Goal: Transaction & Acquisition: Purchase product/service

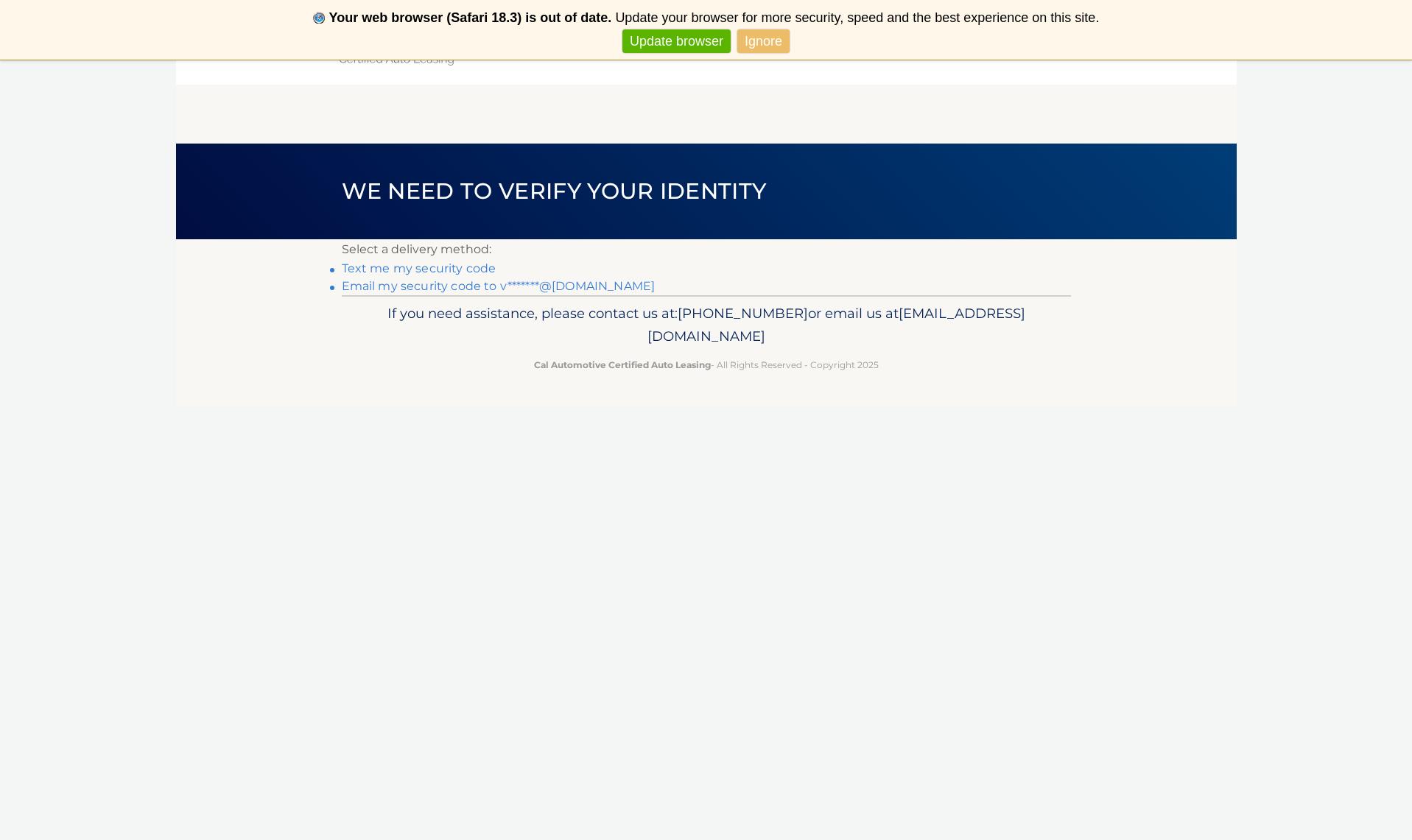
click at [457, 269] on link "Text me my security code" at bounding box center [419, 269] width 155 height 14
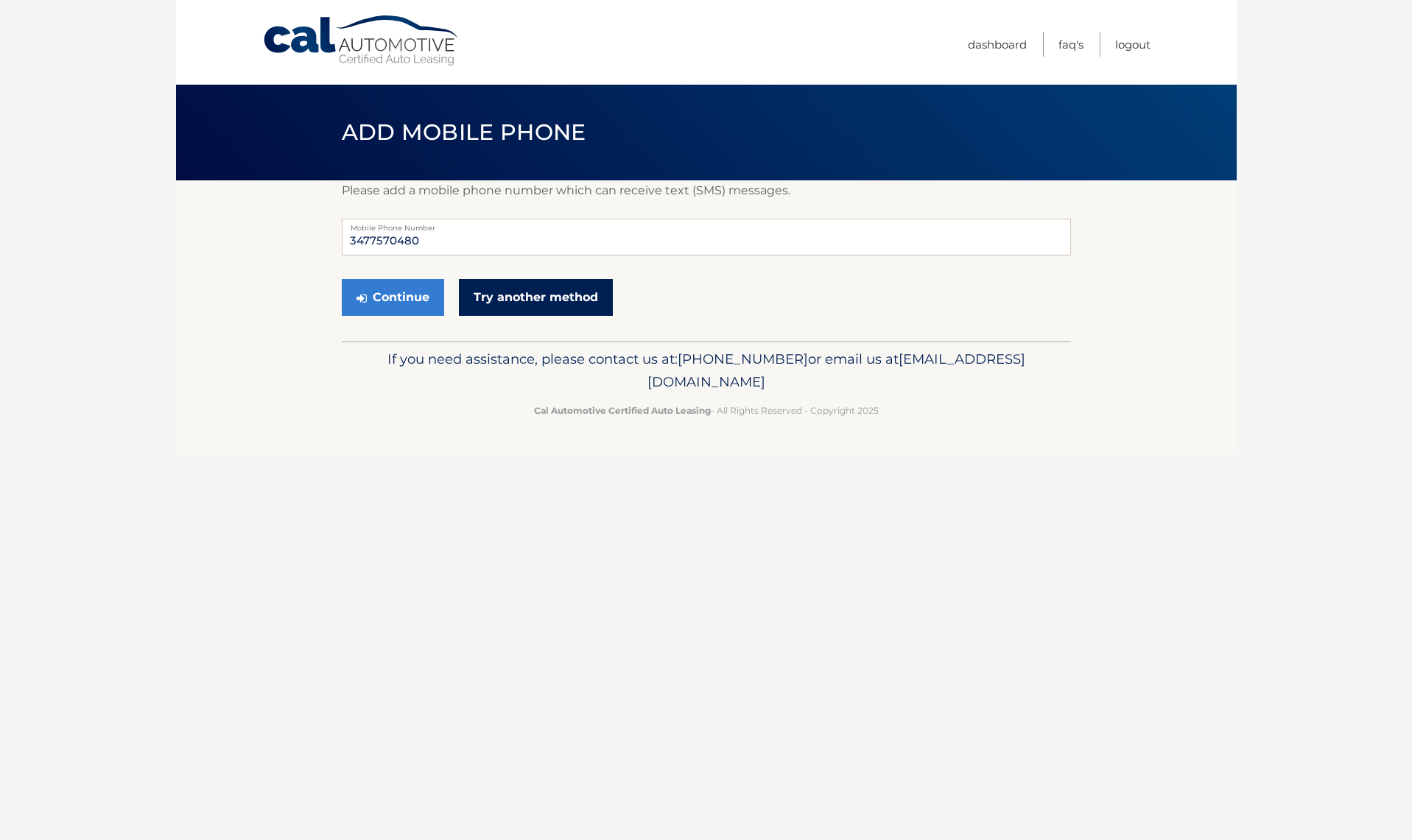
click at [523, 297] on link "Try another method" at bounding box center [536, 297] width 154 height 36
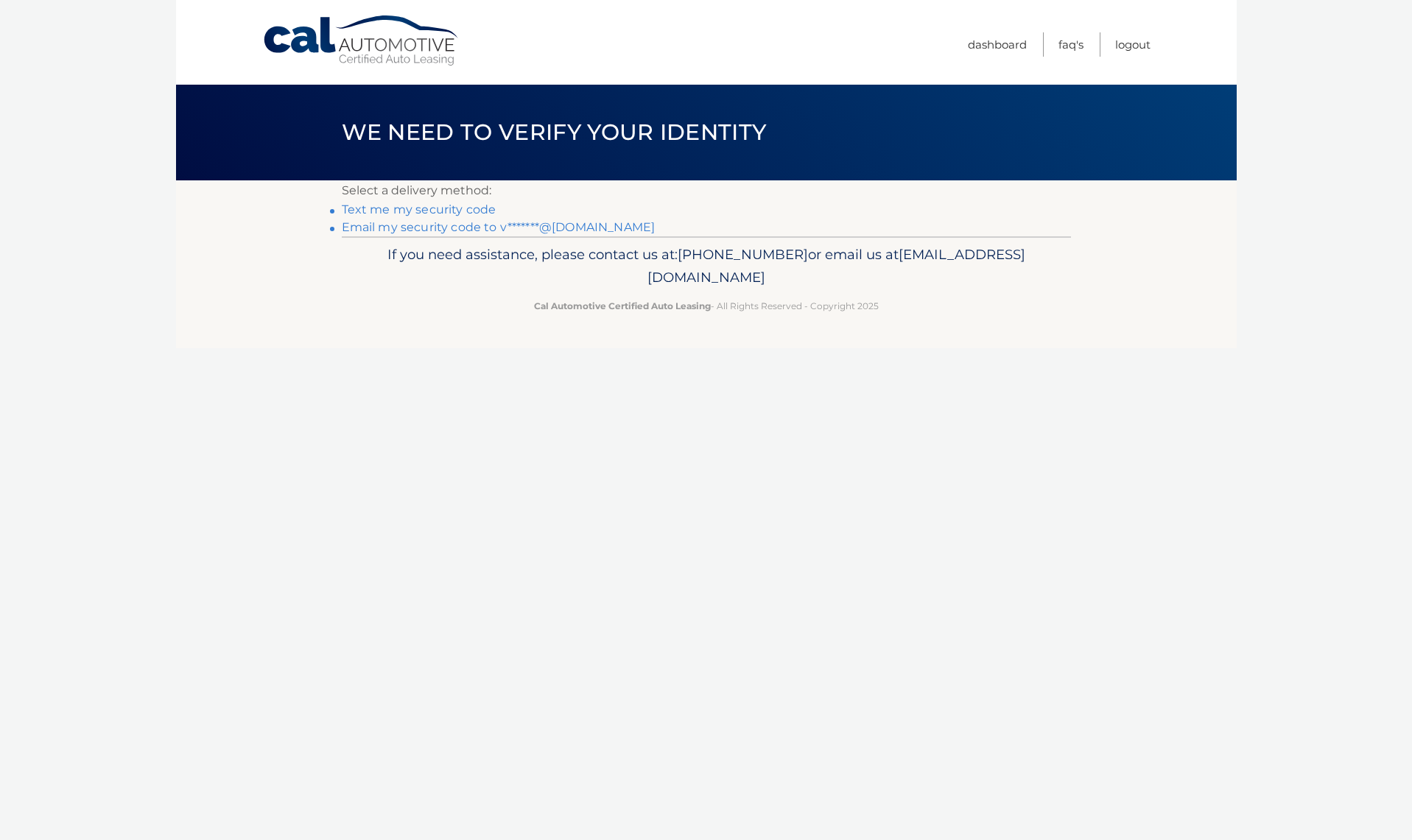
click at [465, 227] on link "Email my security code to v*******@[DOMAIN_NAME]" at bounding box center [499, 227] width 314 height 14
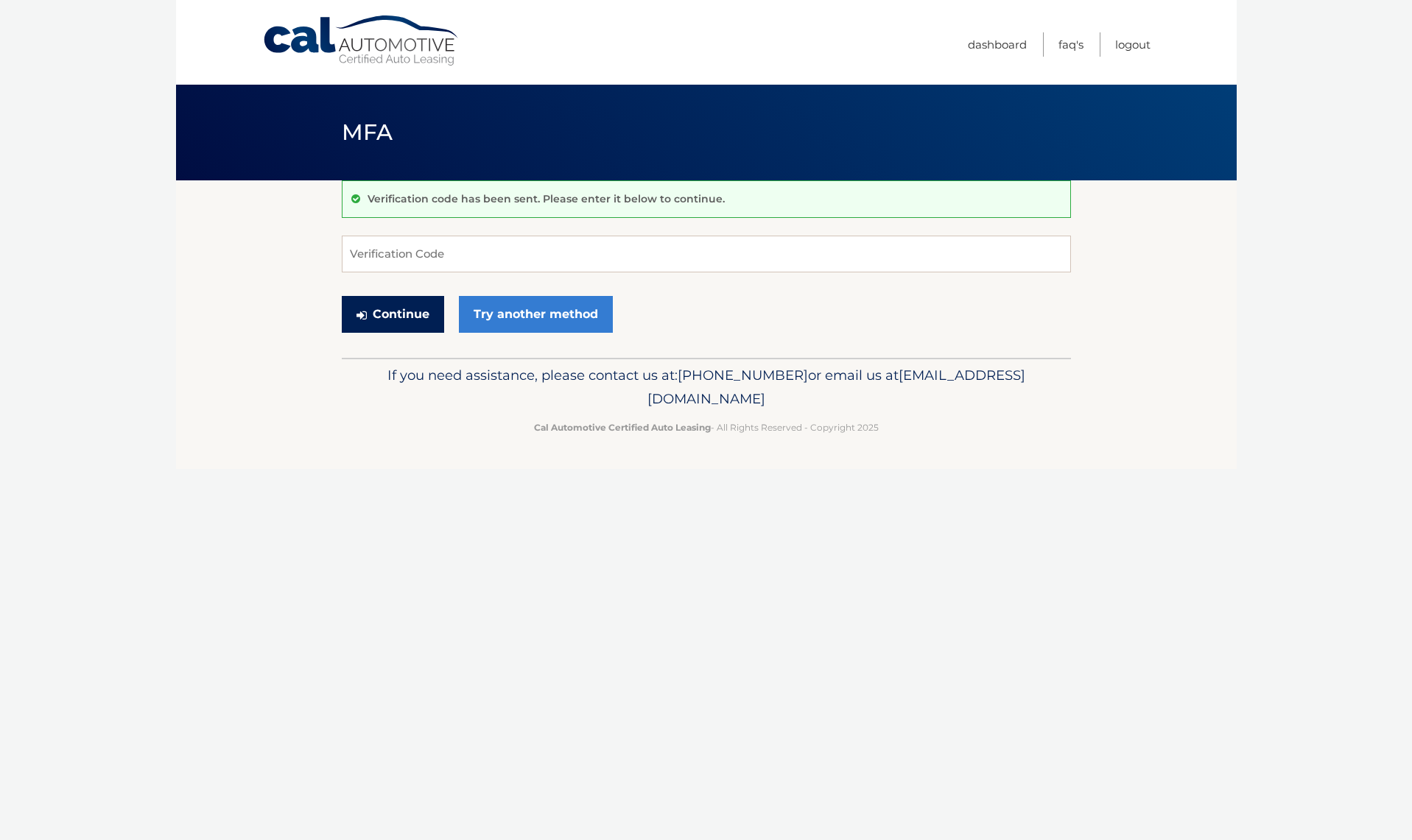
click at [394, 316] on button "Continue" at bounding box center [393, 314] width 103 height 36
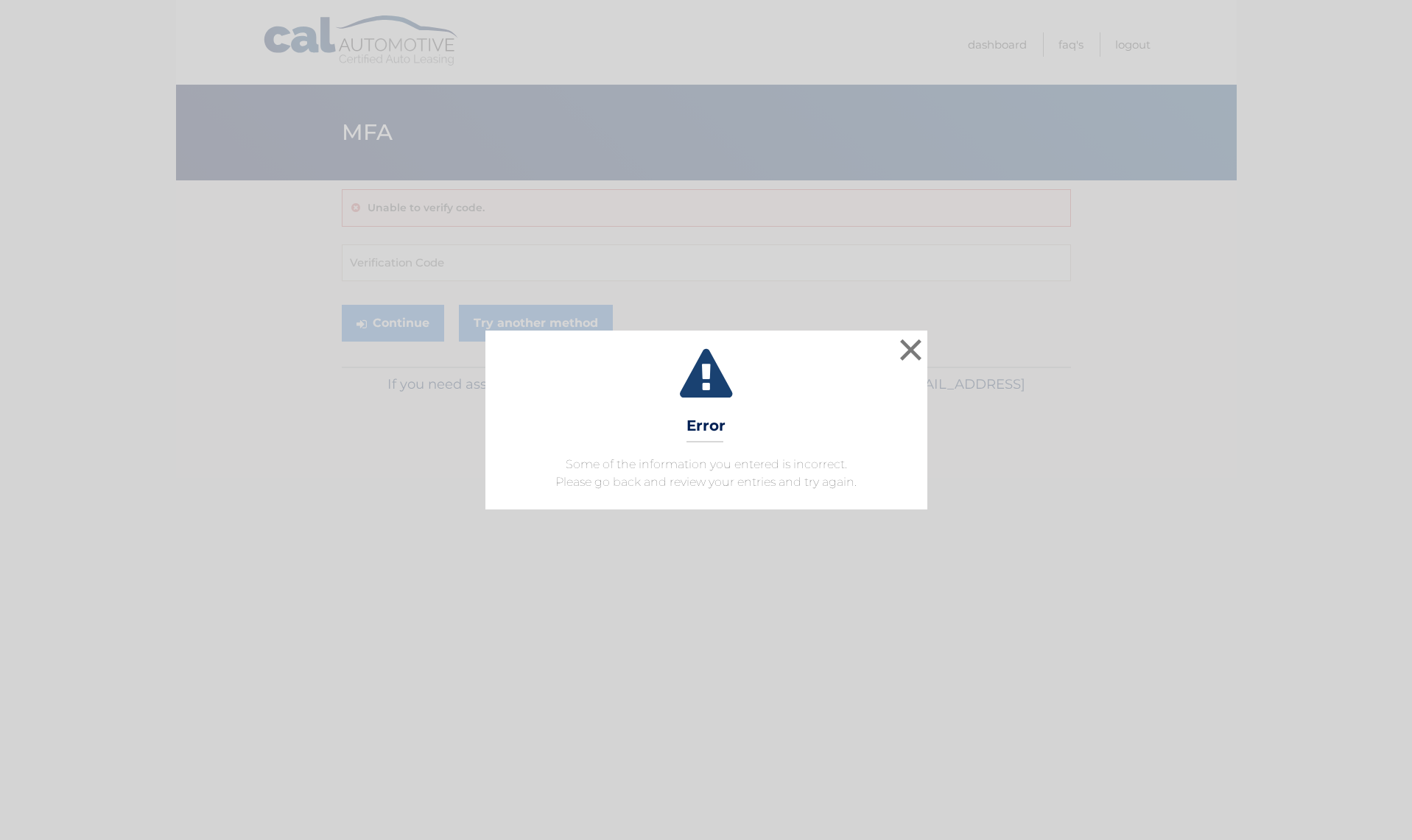
click at [917, 350] on button "×" at bounding box center [911, 350] width 30 height 30
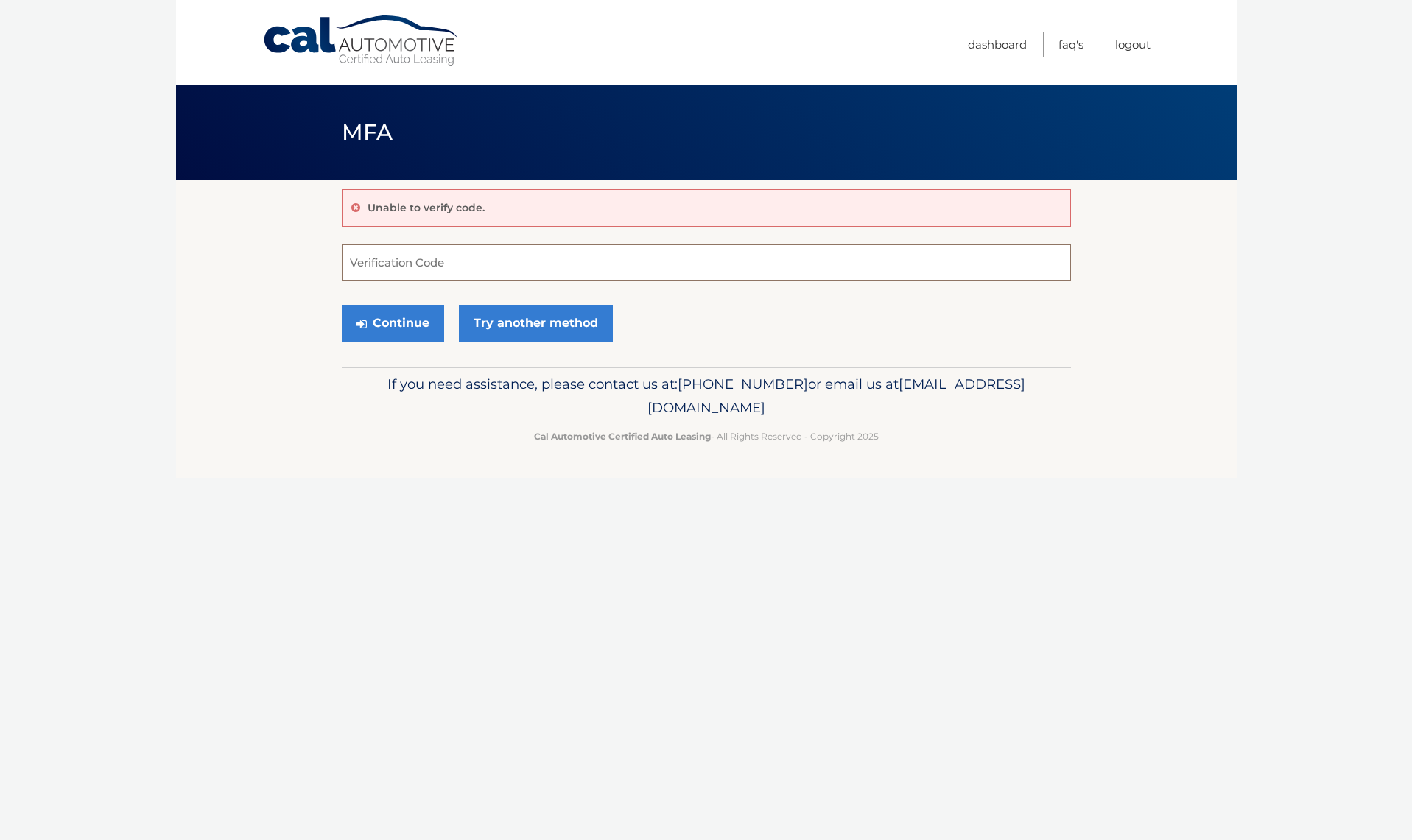
click at [387, 266] on input "Verification Code" at bounding box center [706, 262] width 729 height 36
type input "258334"
click at [397, 326] on button "Continue" at bounding box center [393, 323] width 103 height 36
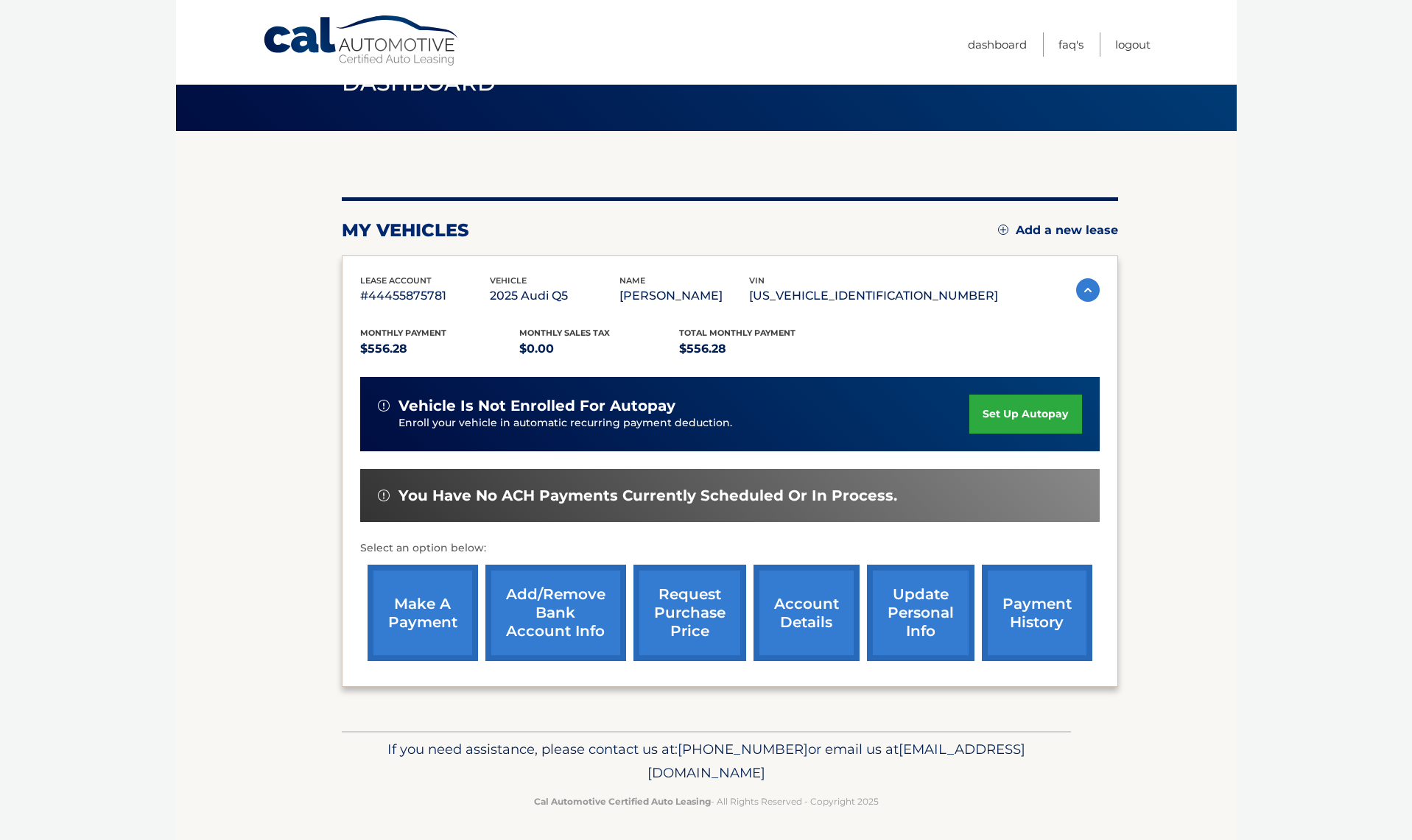
scroll to position [49, 0]
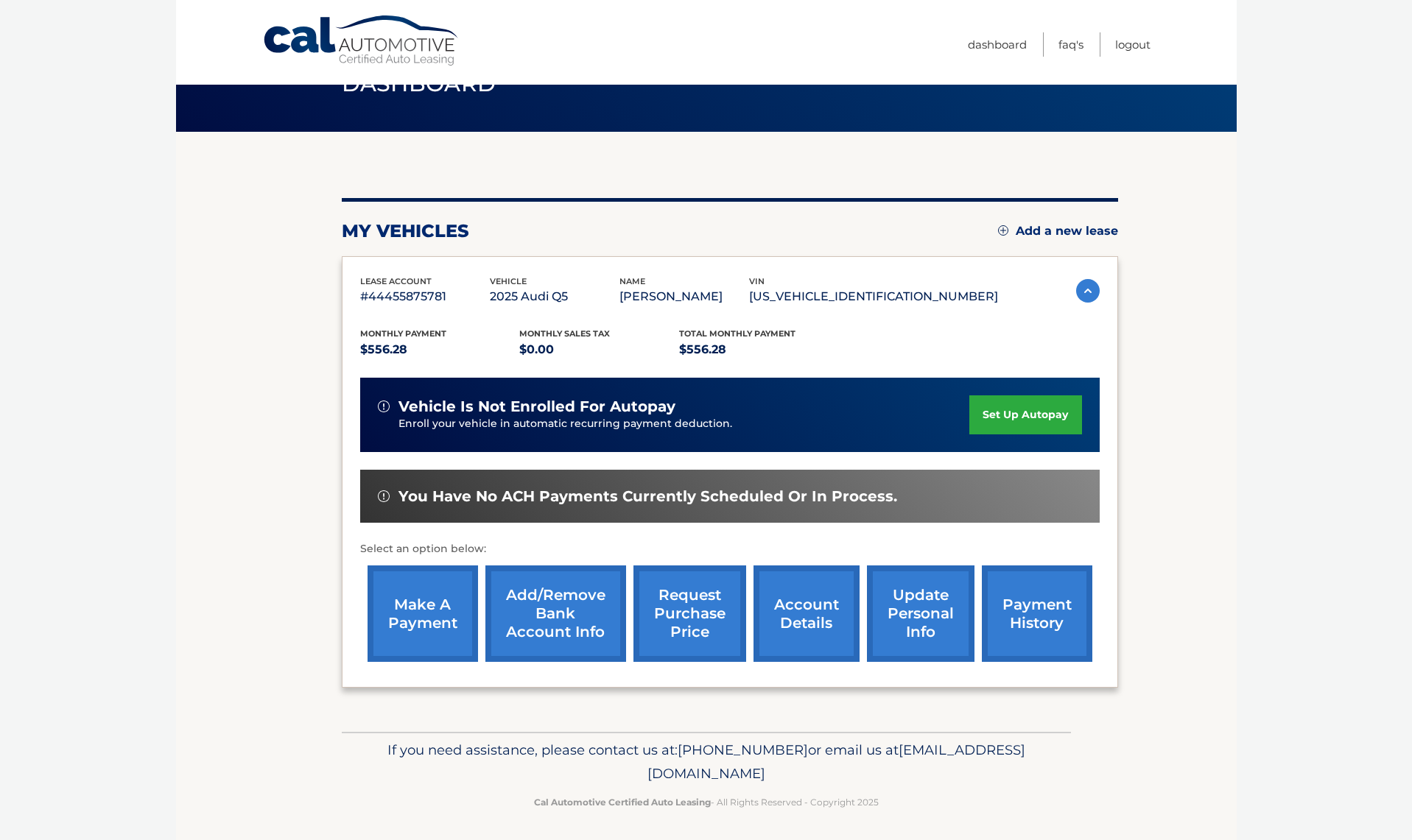
click at [809, 612] on link "account details" at bounding box center [806, 613] width 106 height 96
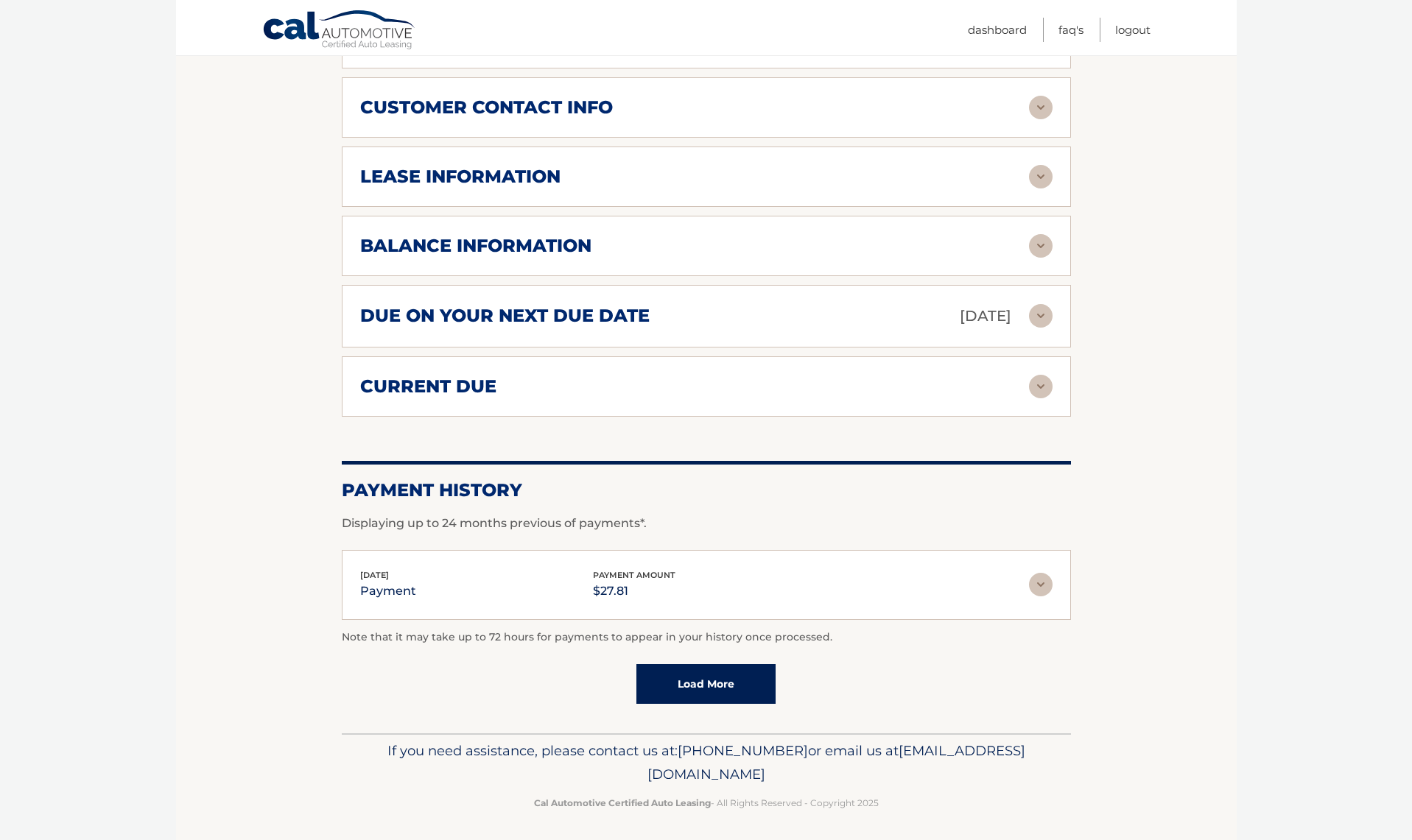
scroll to position [762, 0]
click at [1047, 579] on img at bounding box center [1041, 585] width 23 height 23
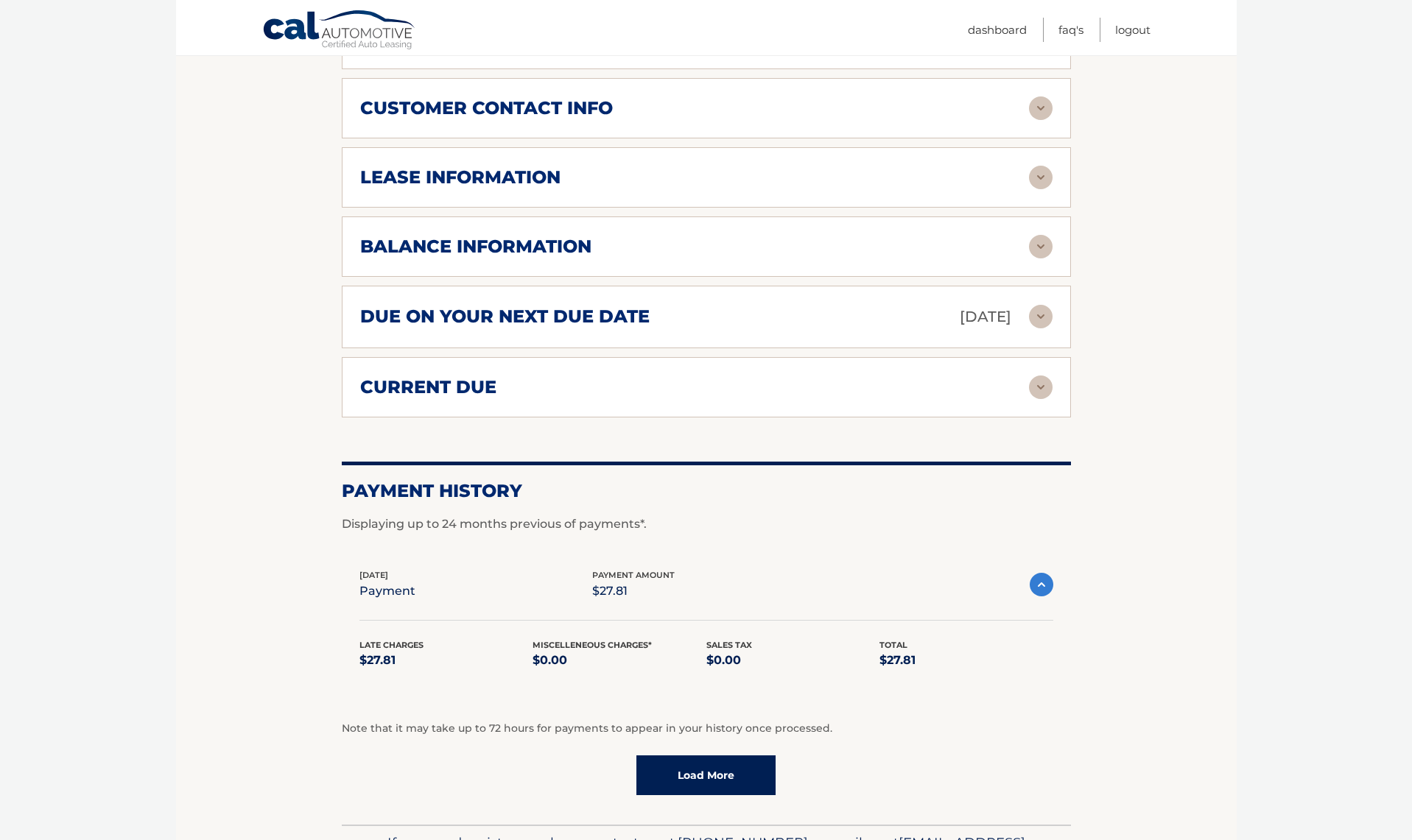
click at [1042, 583] on img at bounding box center [1042, 585] width 23 height 23
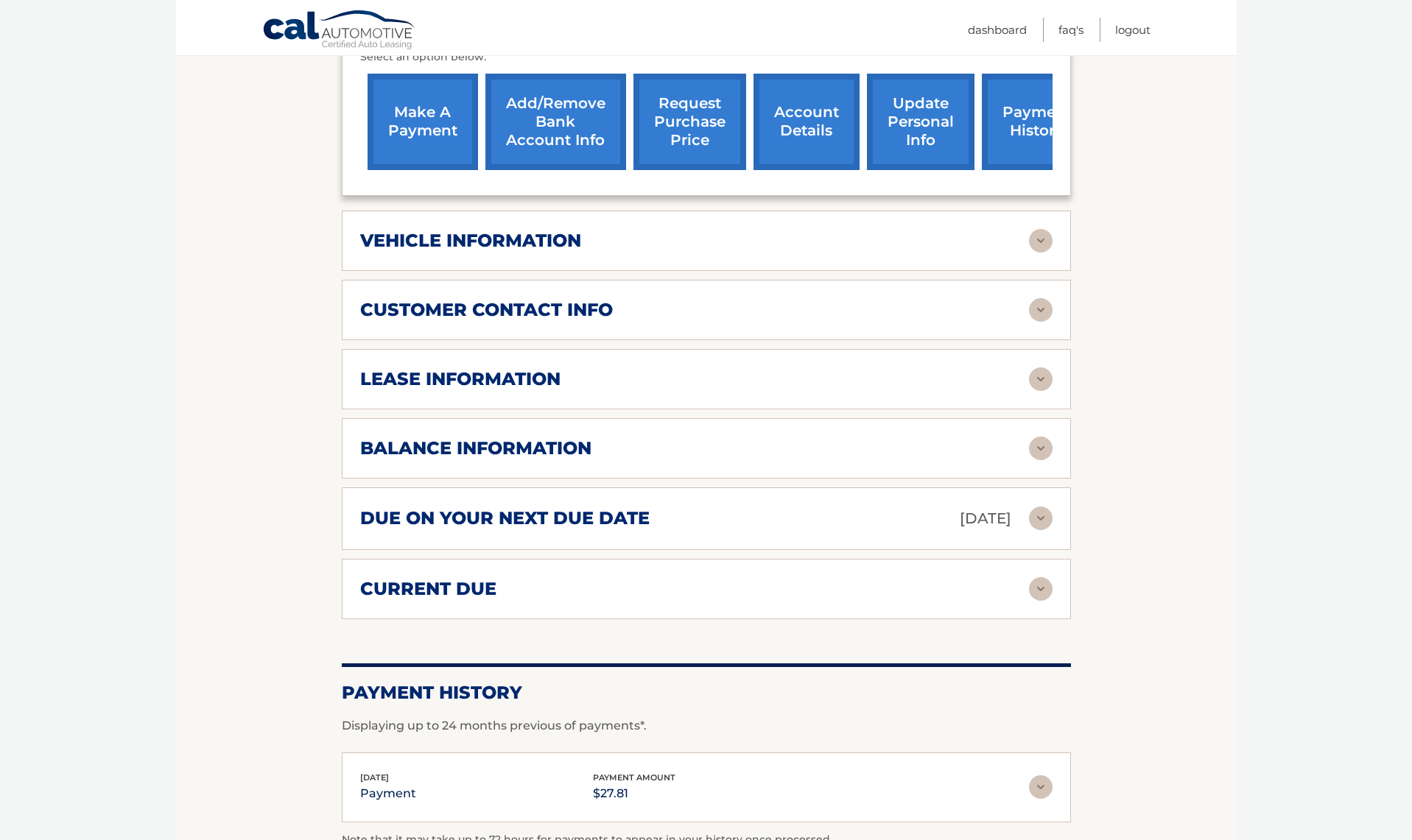
scroll to position [566, 0]
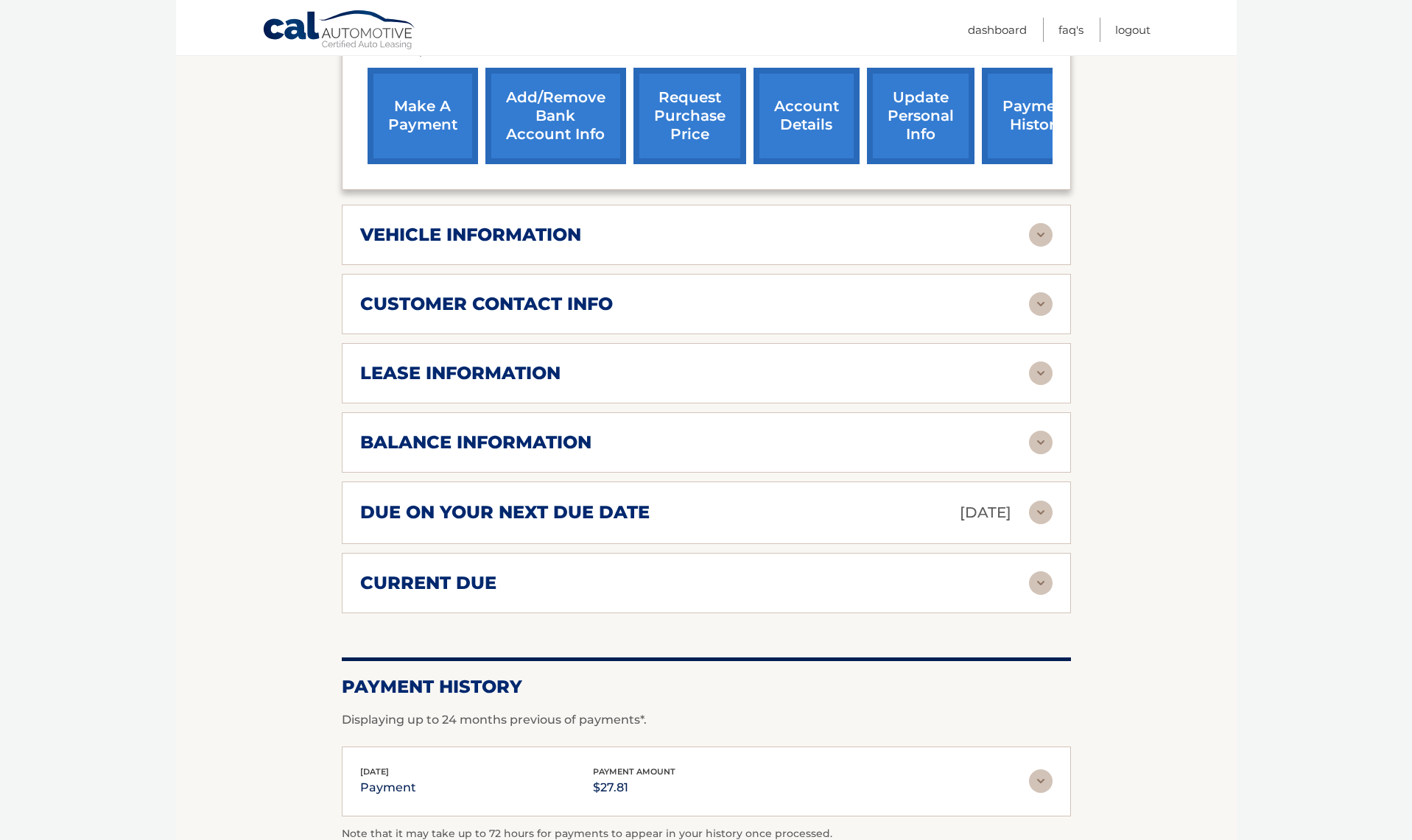
click at [1039, 581] on img at bounding box center [1041, 583] width 23 height 23
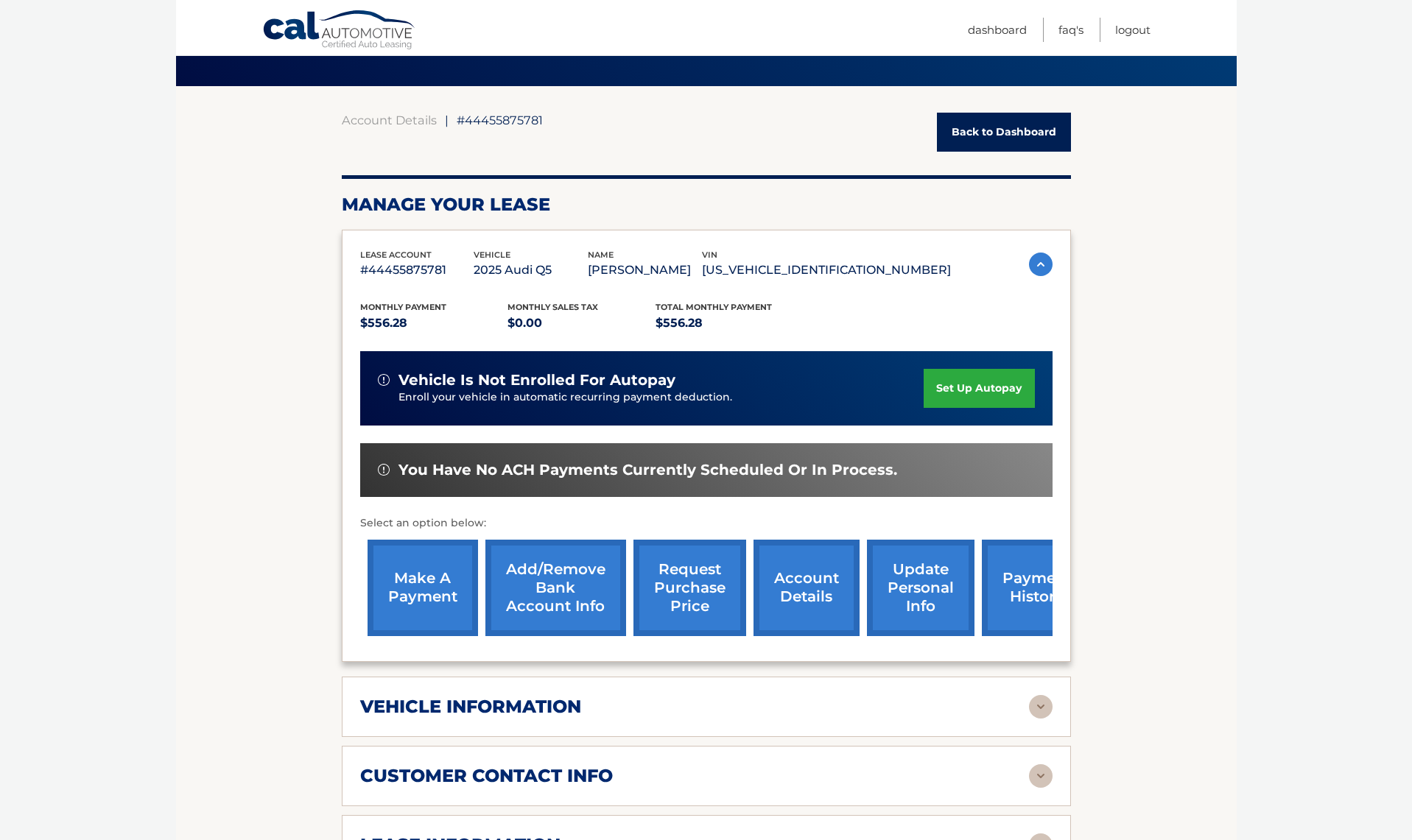
scroll to position [94, 0]
click at [1016, 592] on link "payment history" at bounding box center [1037, 588] width 110 height 96
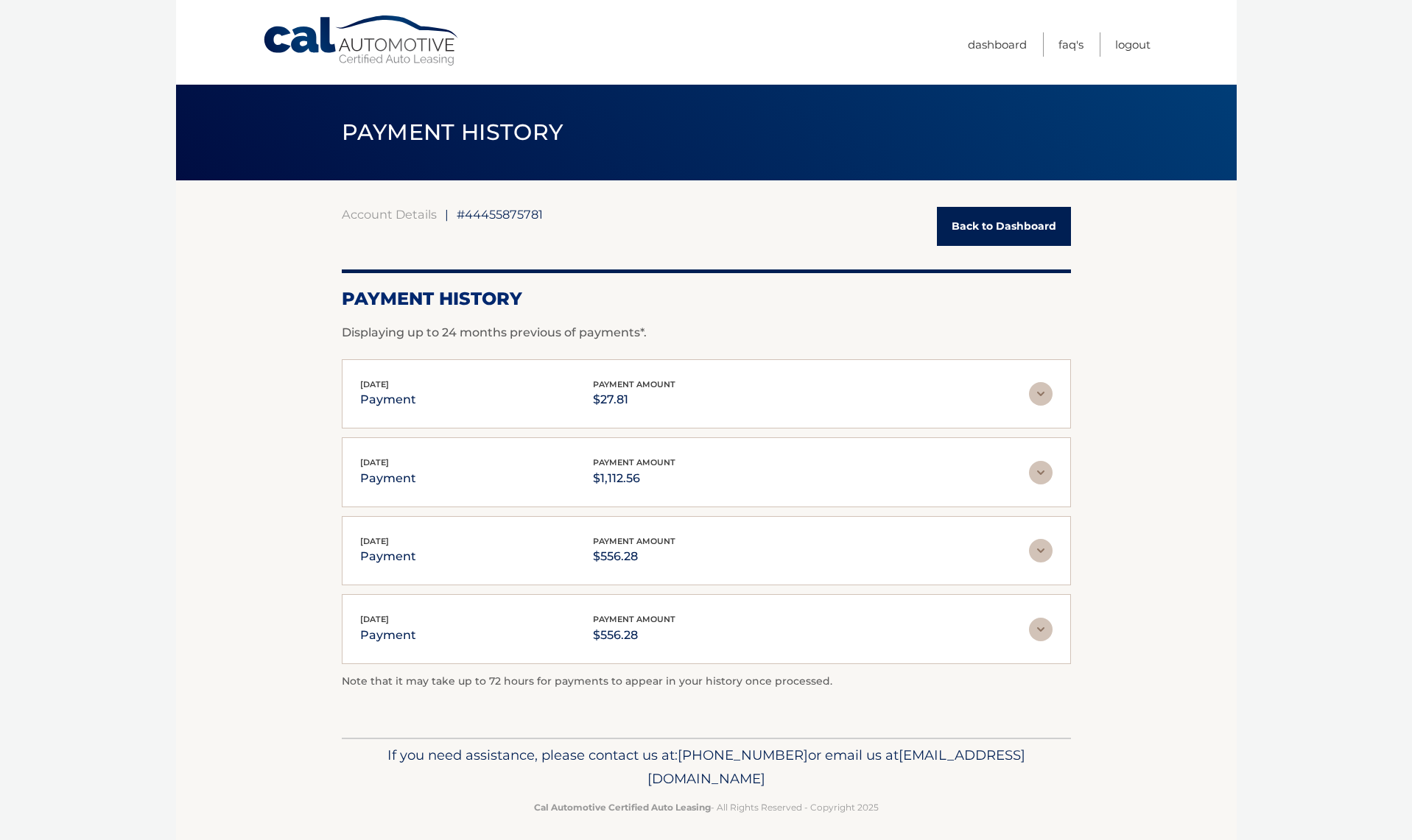
click at [1043, 473] on img at bounding box center [1041, 473] width 23 height 23
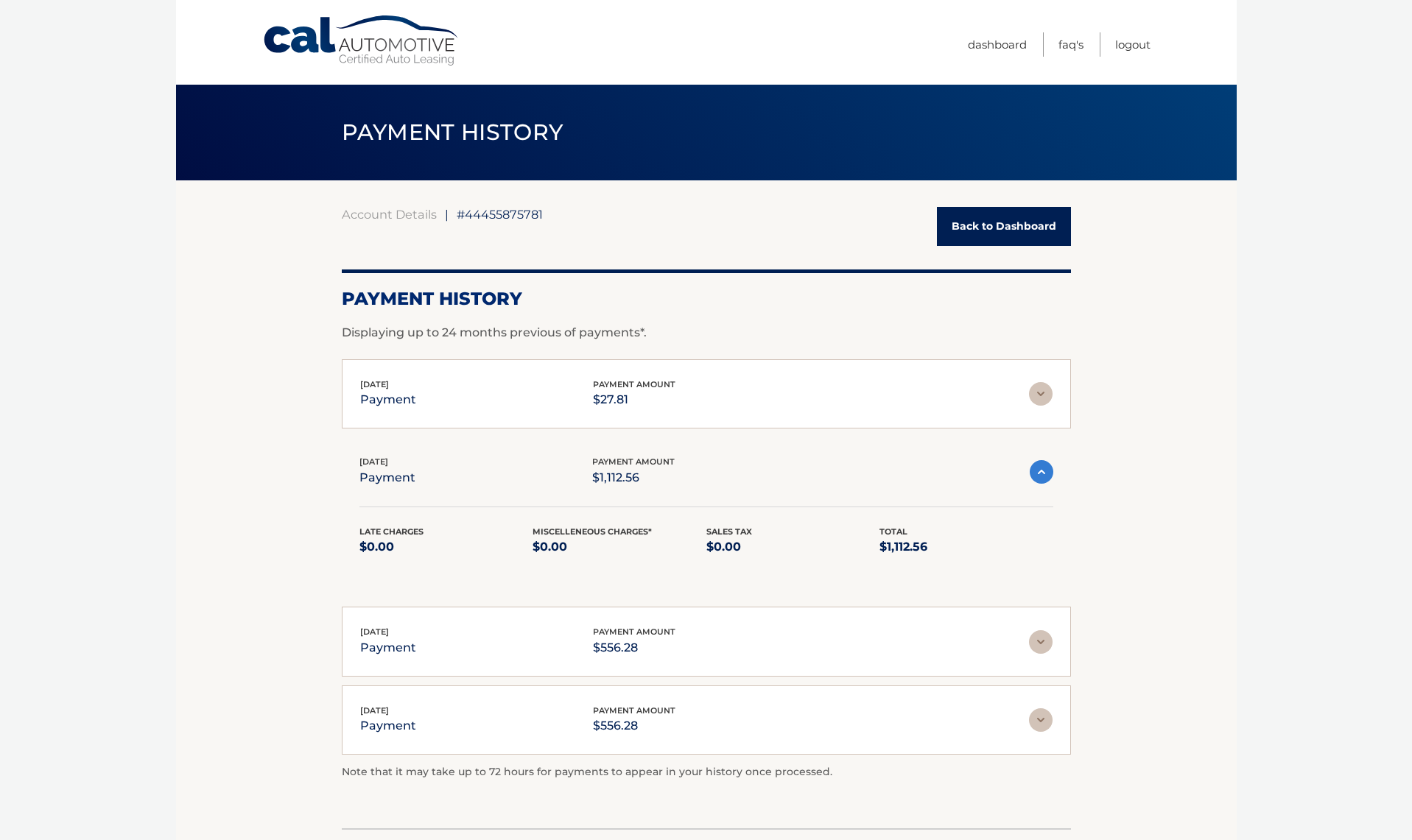
click at [1043, 473] on img at bounding box center [1042, 472] width 23 height 23
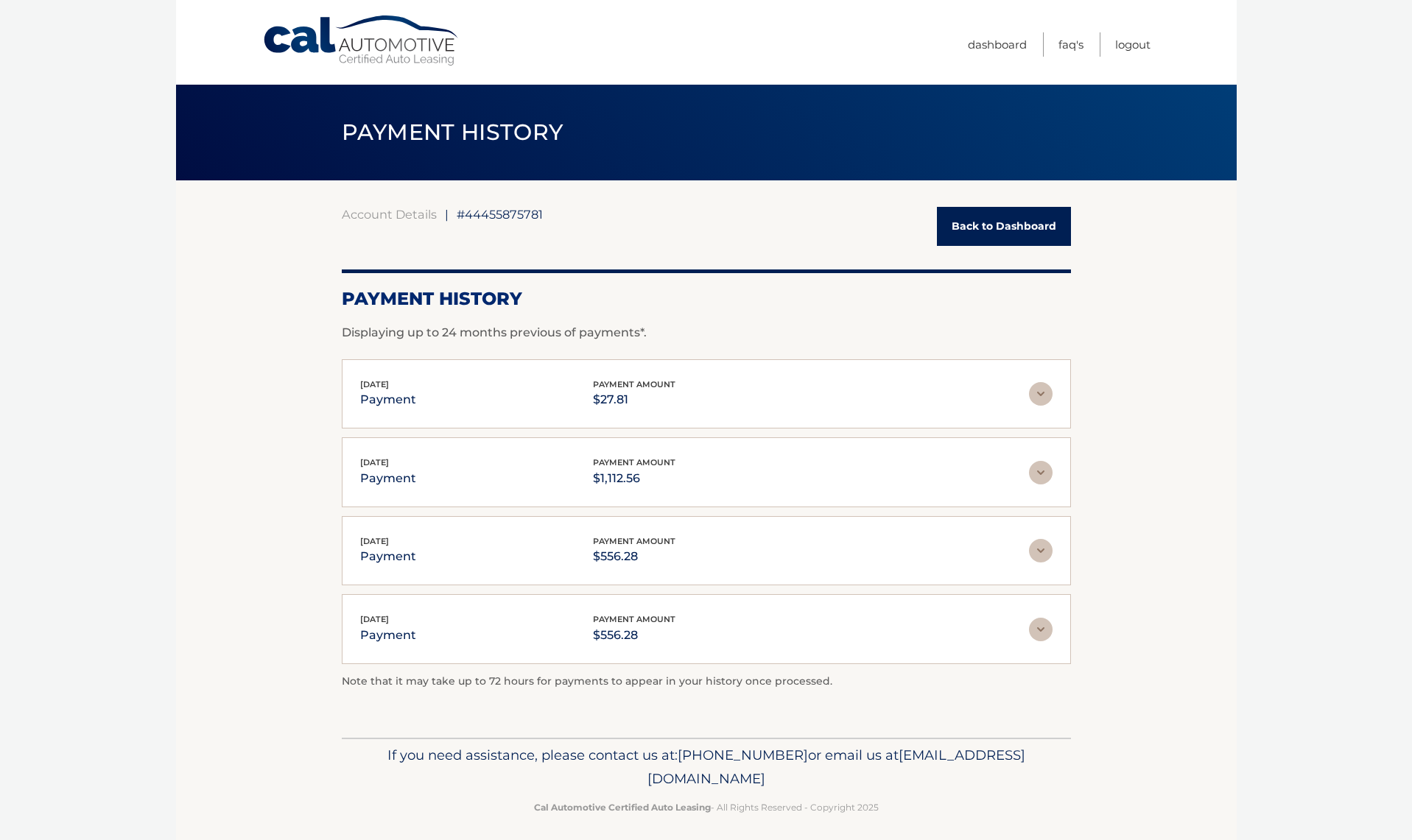
click at [1041, 392] on img at bounding box center [1041, 394] width 23 height 23
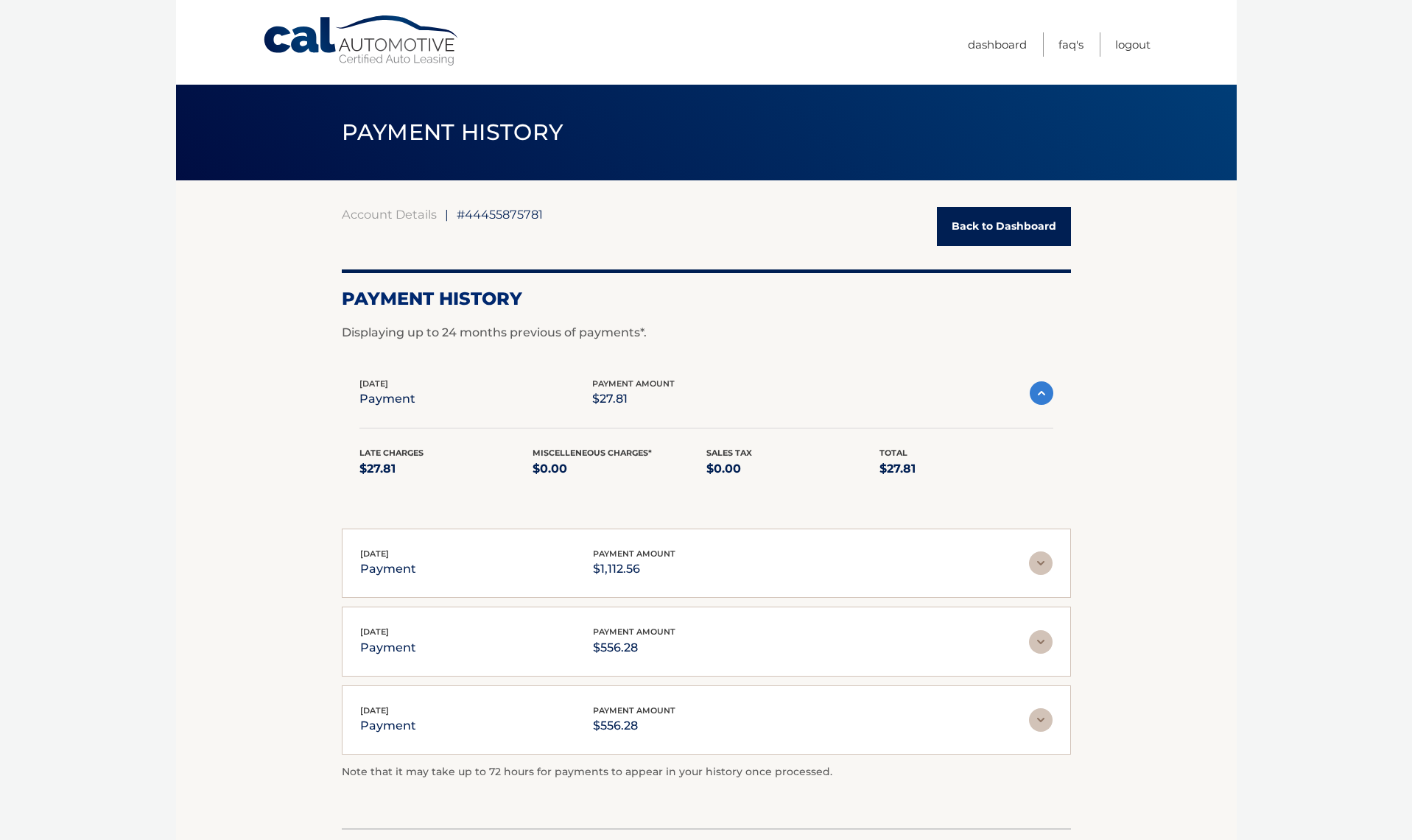
click at [1041, 392] on img at bounding box center [1042, 393] width 23 height 23
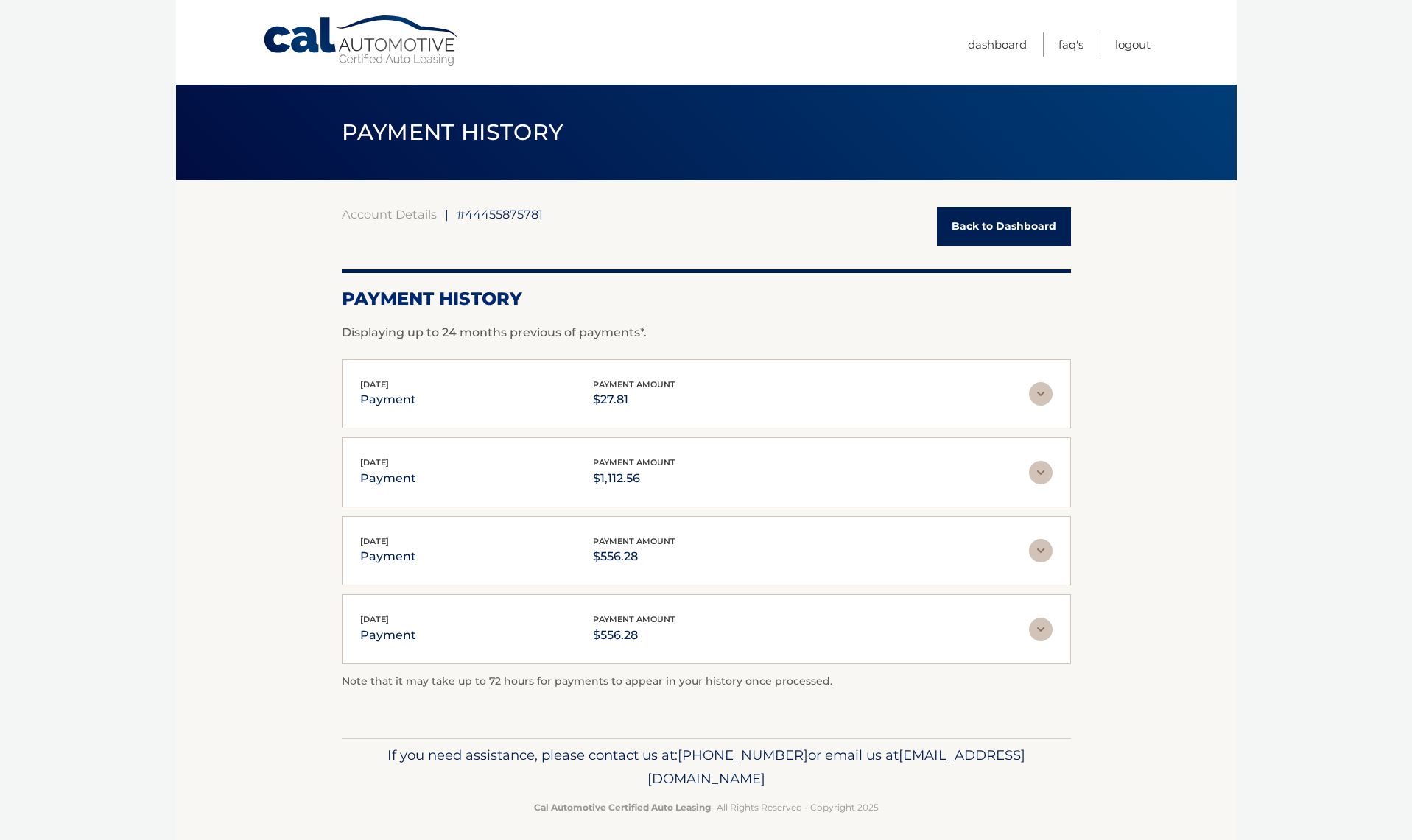
click at [1039, 465] on img at bounding box center [1041, 473] width 23 height 23
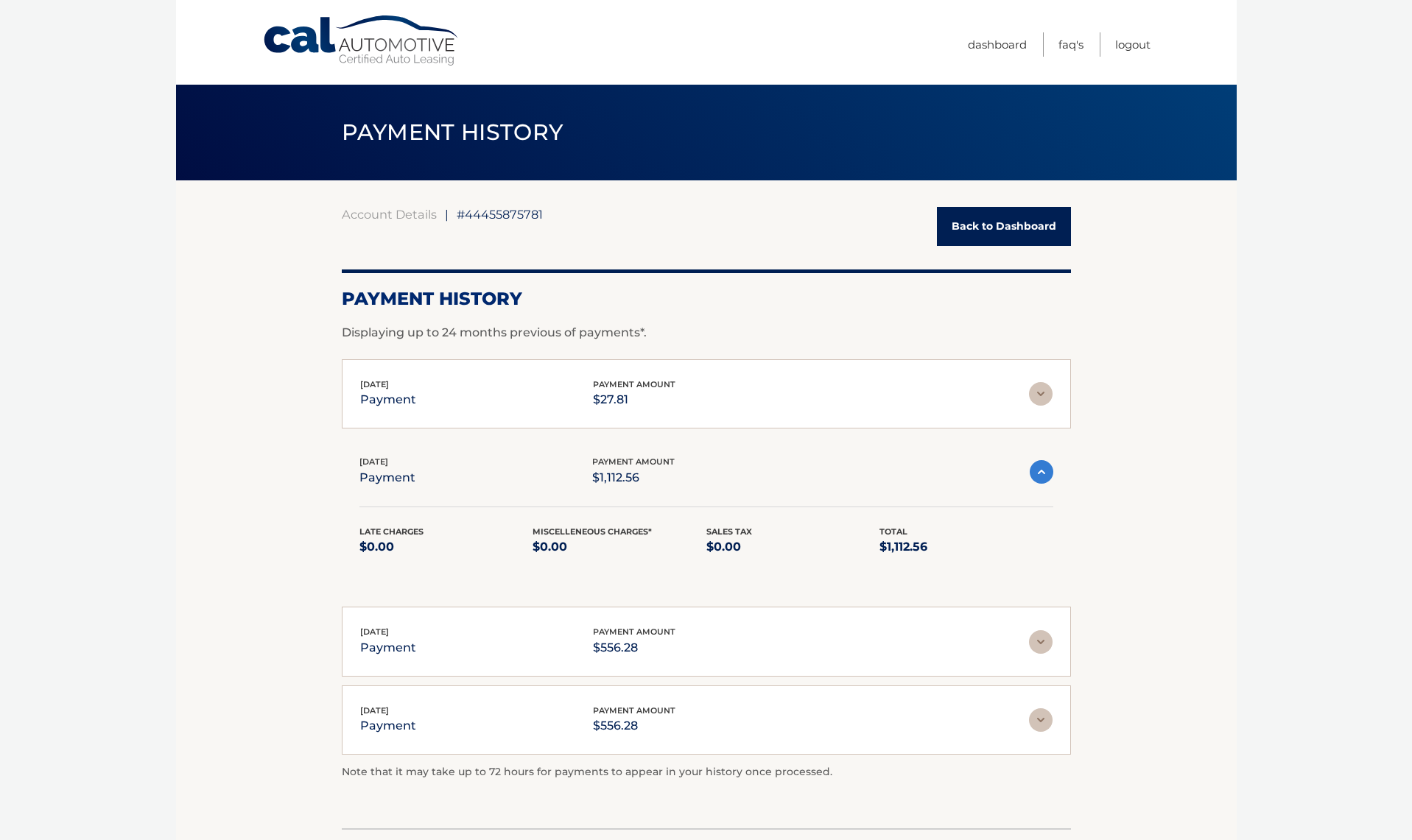
click at [1040, 467] on img at bounding box center [1042, 472] width 23 height 23
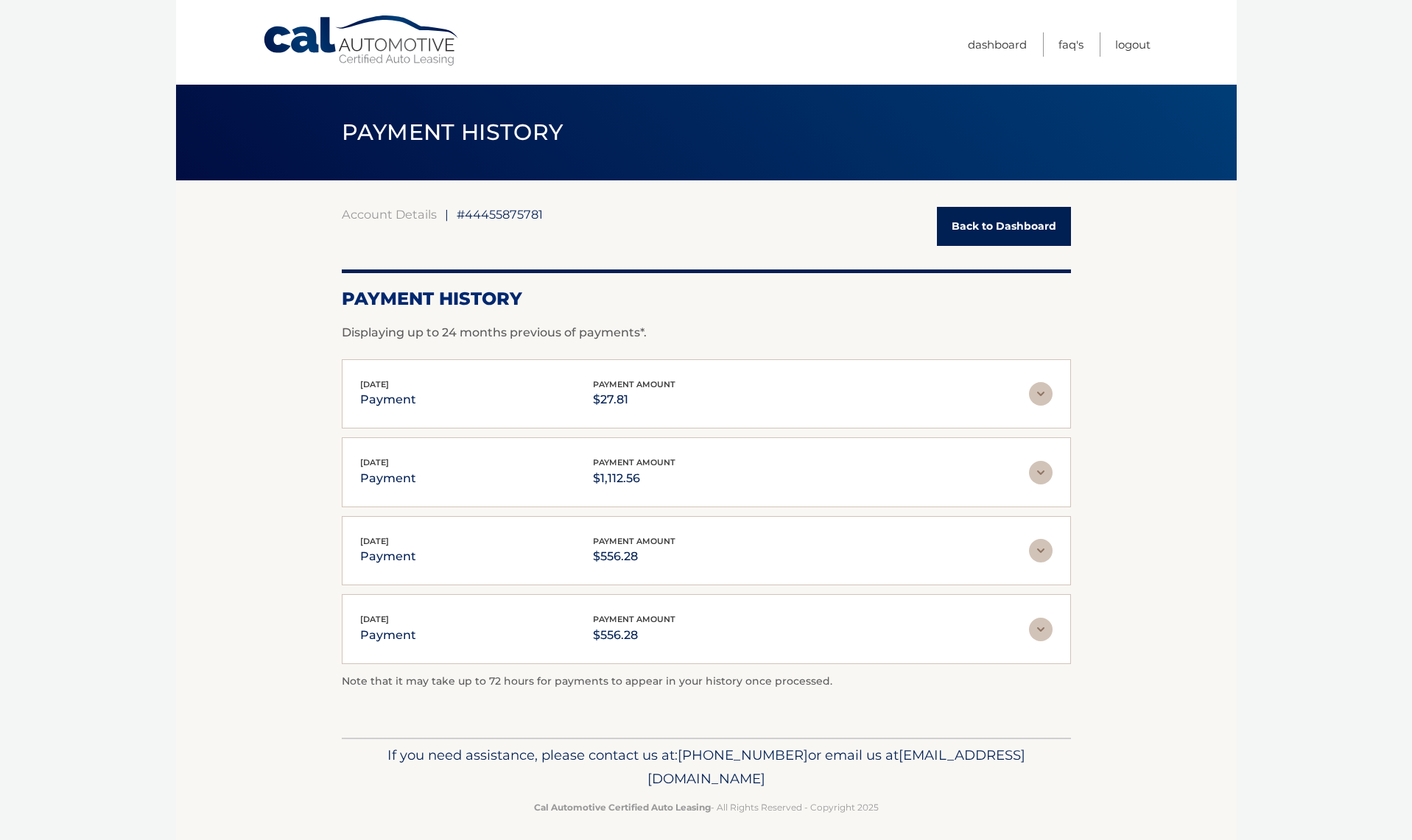
click at [1006, 225] on link "Back to Dashboard" at bounding box center [1004, 227] width 134 height 39
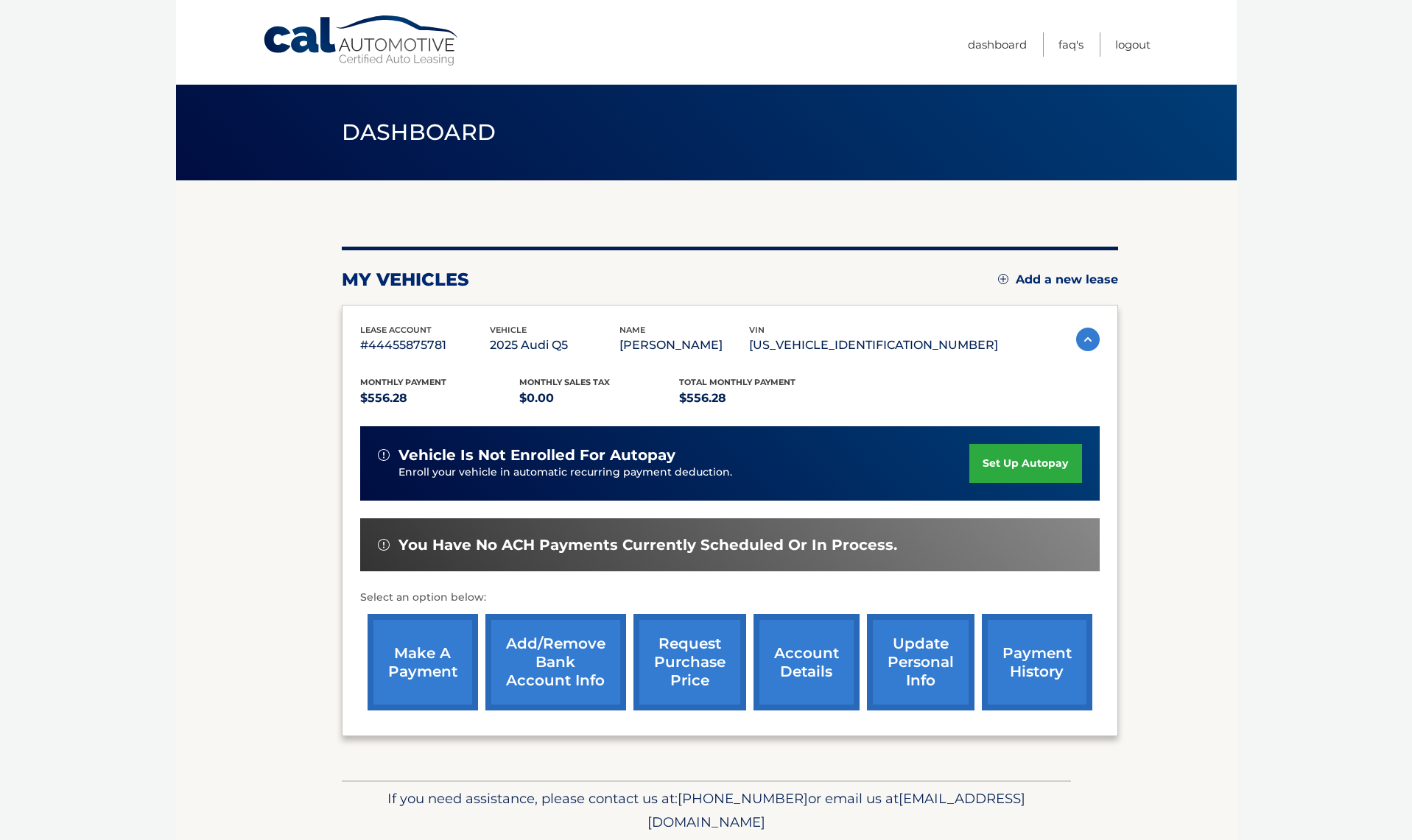
click at [423, 668] on link "make a payment" at bounding box center [423, 662] width 110 height 96
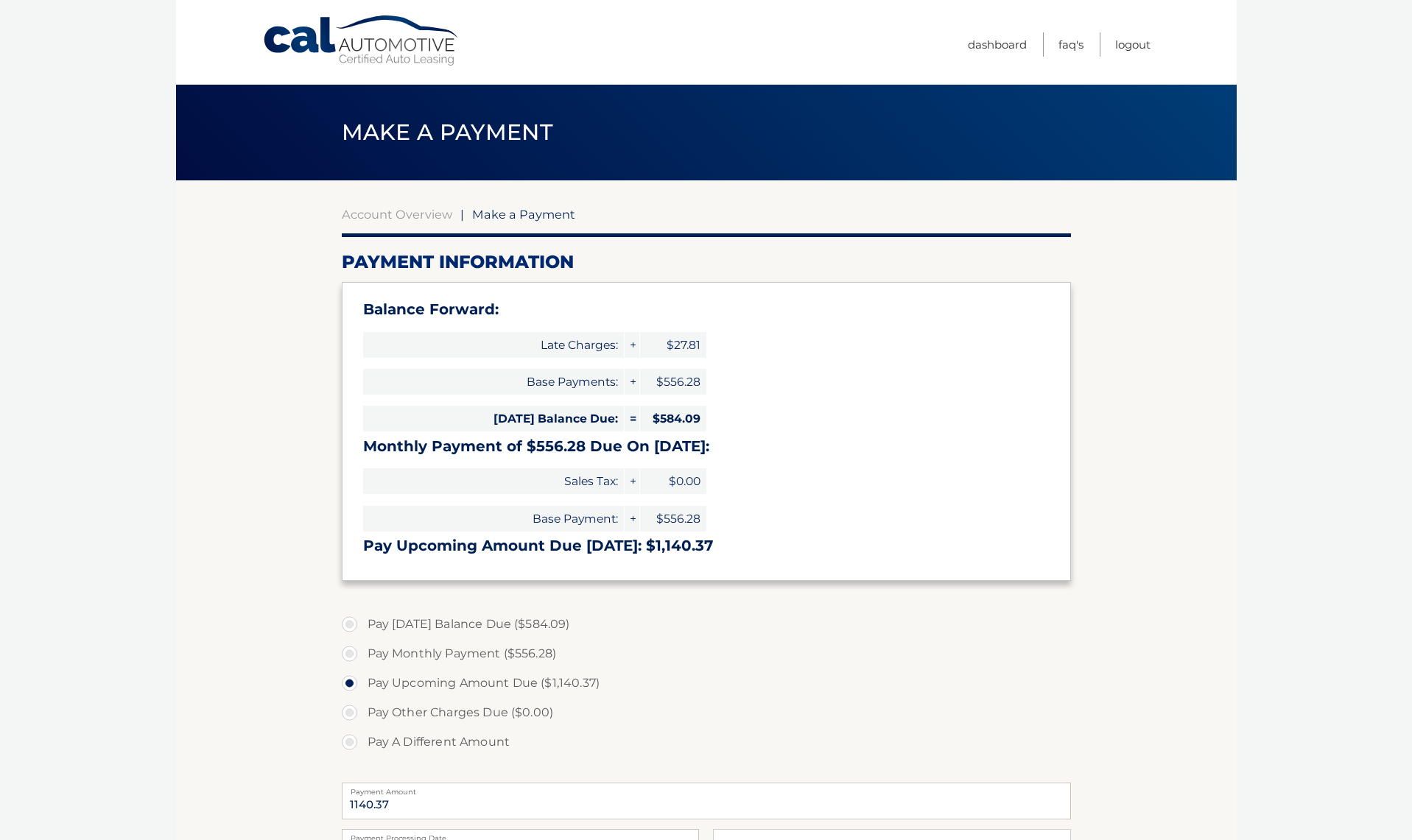
select select "MzZhMDBkNDMtZDIxZC00Yjk0LThjMWQtZDhmNzZlOWE3Zjlj"
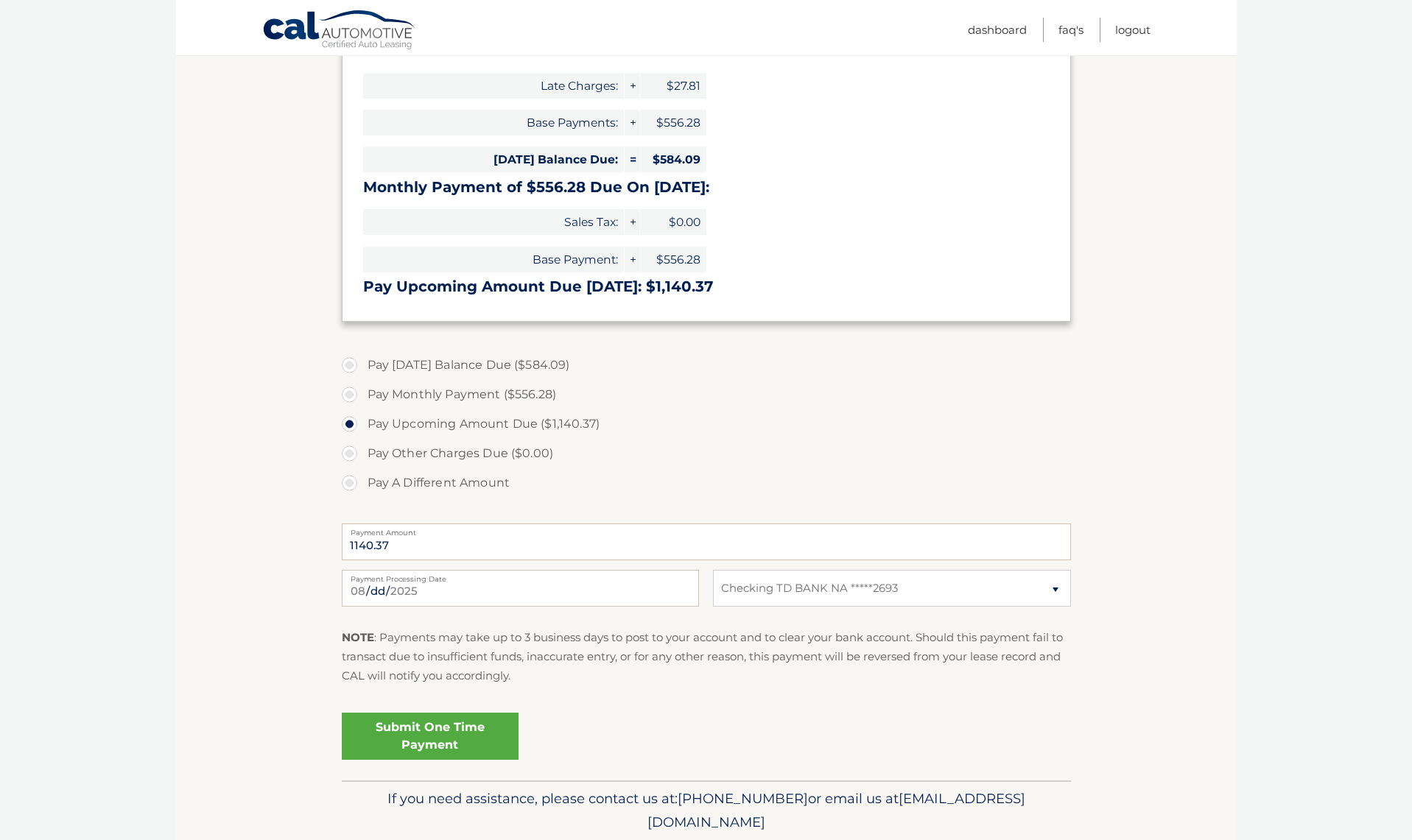
scroll to position [260, 0]
click at [440, 737] on link "Submit One Time Payment" at bounding box center [430, 735] width 177 height 47
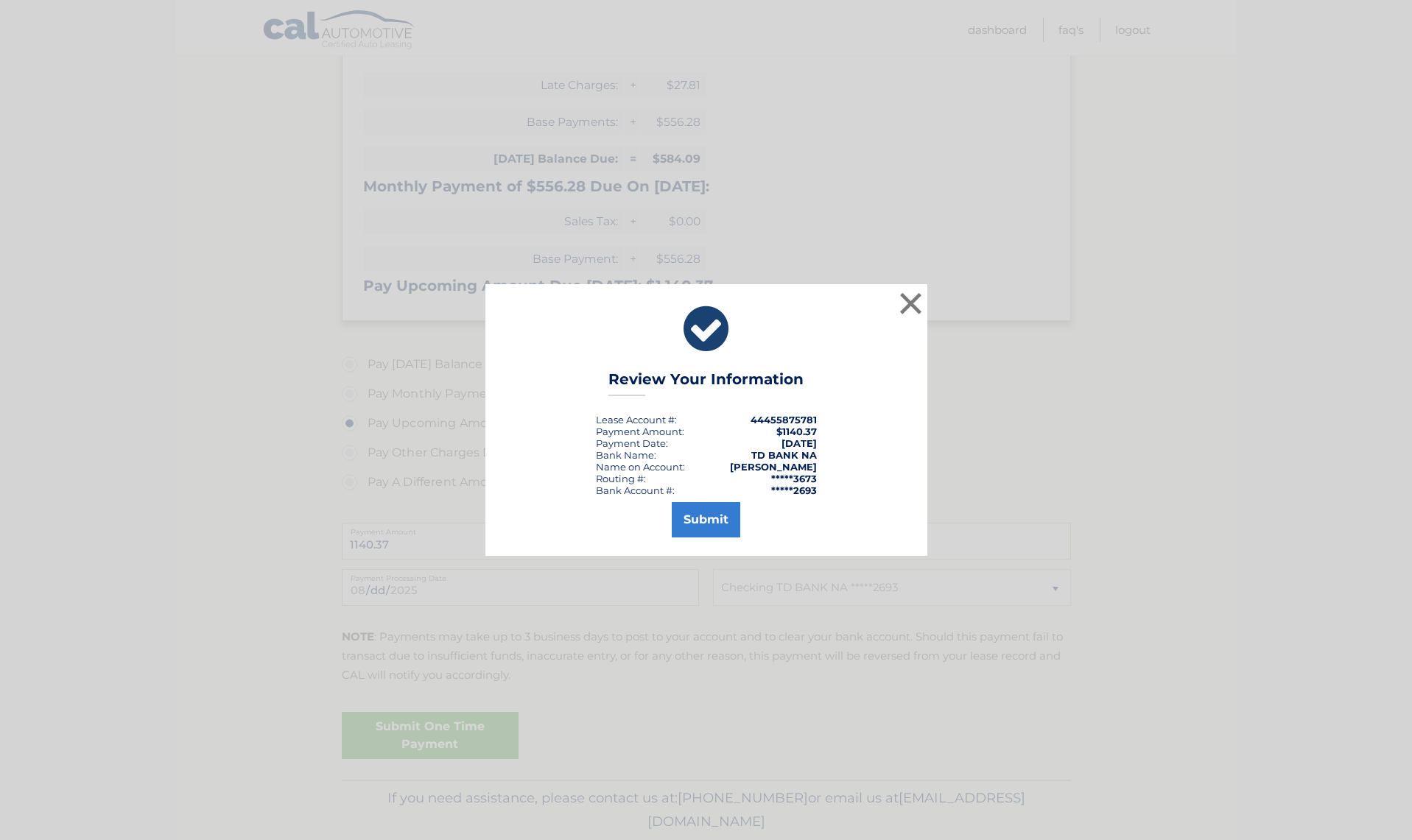
click at [704, 521] on button "Submit" at bounding box center [706, 520] width 68 height 36
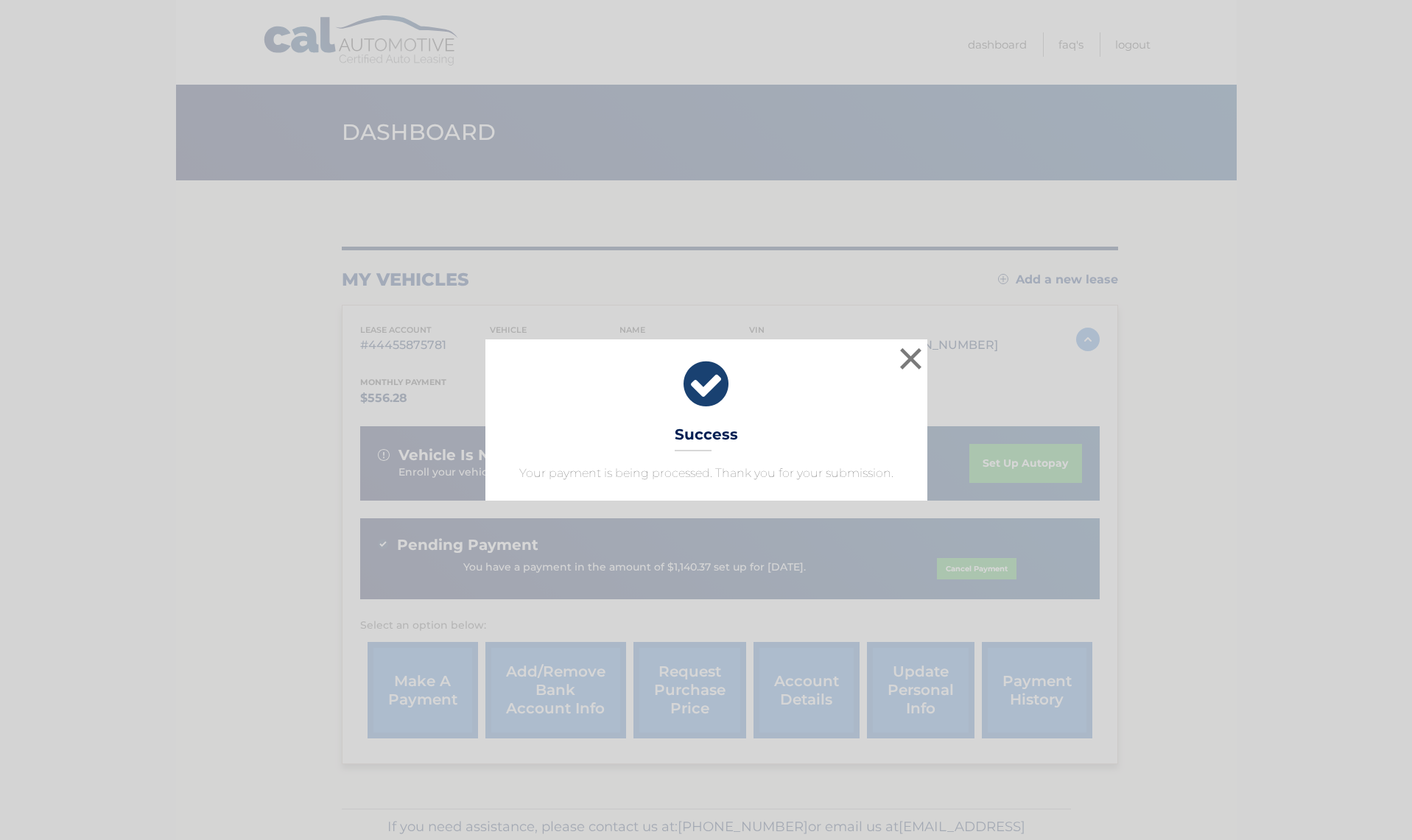
click at [912, 357] on button "×" at bounding box center [911, 359] width 30 height 30
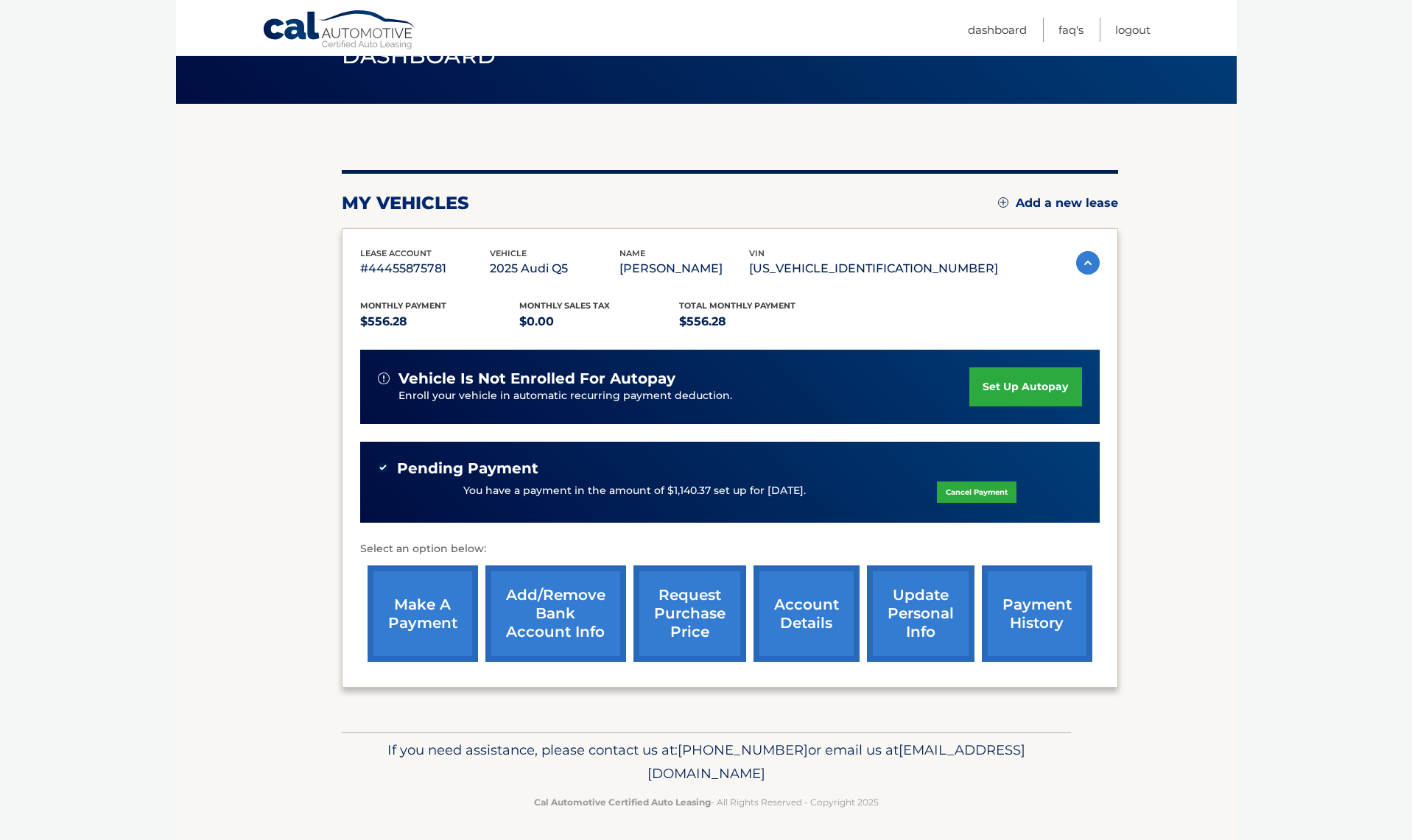
scroll to position [76, 0]
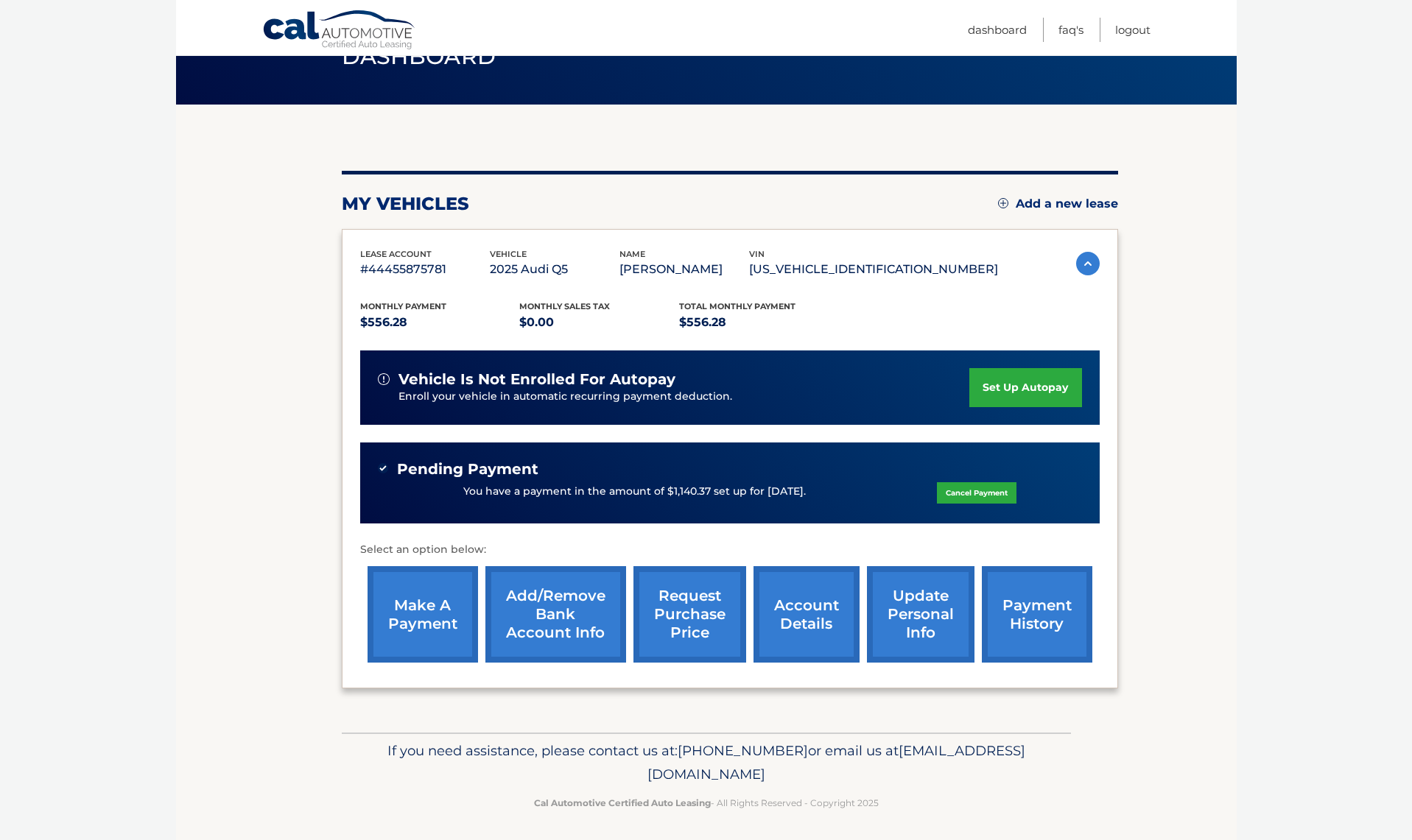
click at [1040, 626] on link "payment history" at bounding box center [1037, 614] width 110 height 96
click at [795, 626] on link "account details" at bounding box center [806, 614] width 106 height 96
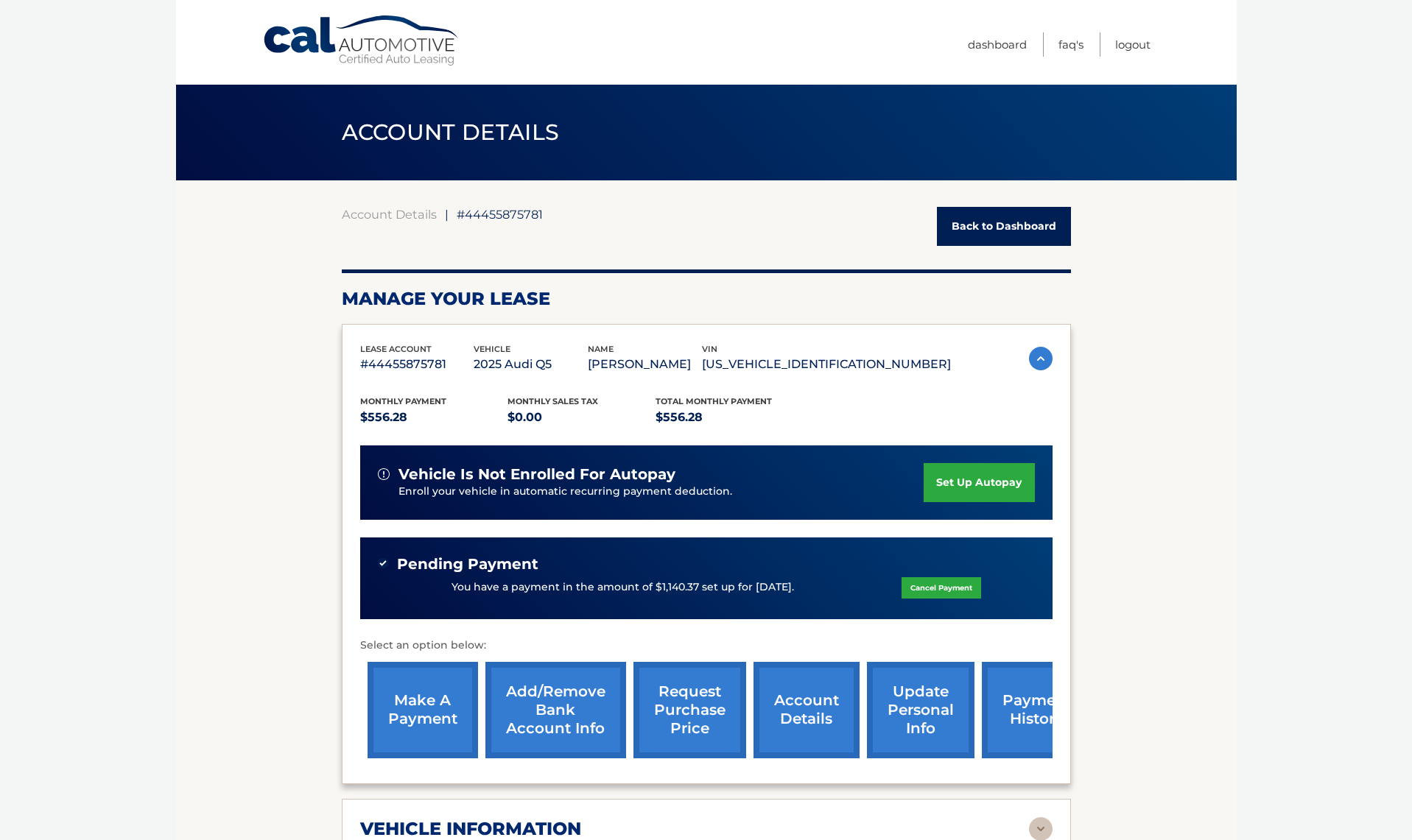
click at [1006, 226] on link "Back to Dashboard" at bounding box center [1004, 227] width 134 height 39
